Goal: Communication & Community: Ask a question

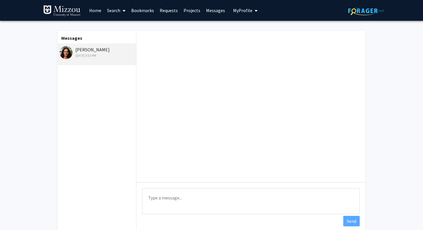
scroll to position [26, 0]
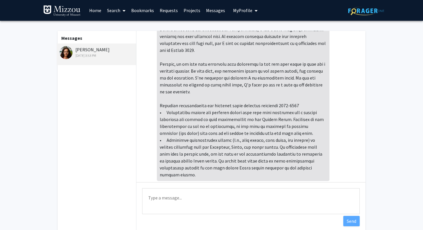
click at [212, 198] on textarea "Type a message" at bounding box center [251, 201] width 218 height 26
click at [210, 193] on textarea "Type a message" at bounding box center [251, 201] width 218 height 26
click at [208, 193] on textarea "Type a message" at bounding box center [251, 201] width 218 height 26
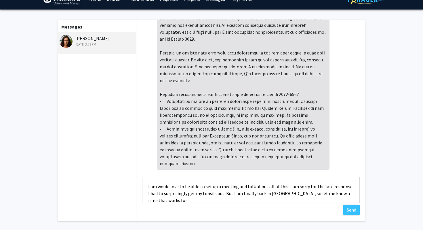
scroll to position [1, 0]
click at [284, 186] on textarea "I am would love to be able to set up a meeting and talk about all of this! I am…" at bounding box center [251, 190] width 218 height 26
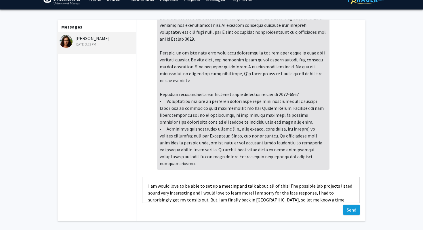
type textarea "I am would love to be able to set up a meeting and talk about all of this! The …"
click at [348, 208] on button "Send" at bounding box center [351, 209] width 16 height 10
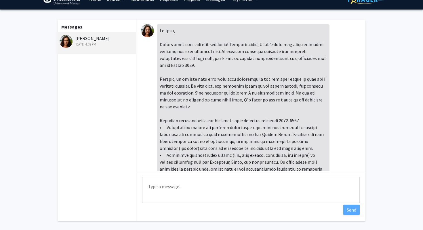
scroll to position [0, 0]
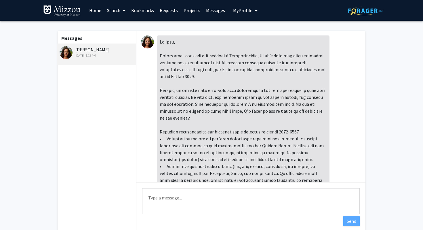
click at [367, 12] on img at bounding box center [366, 10] width 36 height 9
